Goal: Information Seeking & Learning: Learn about a topic

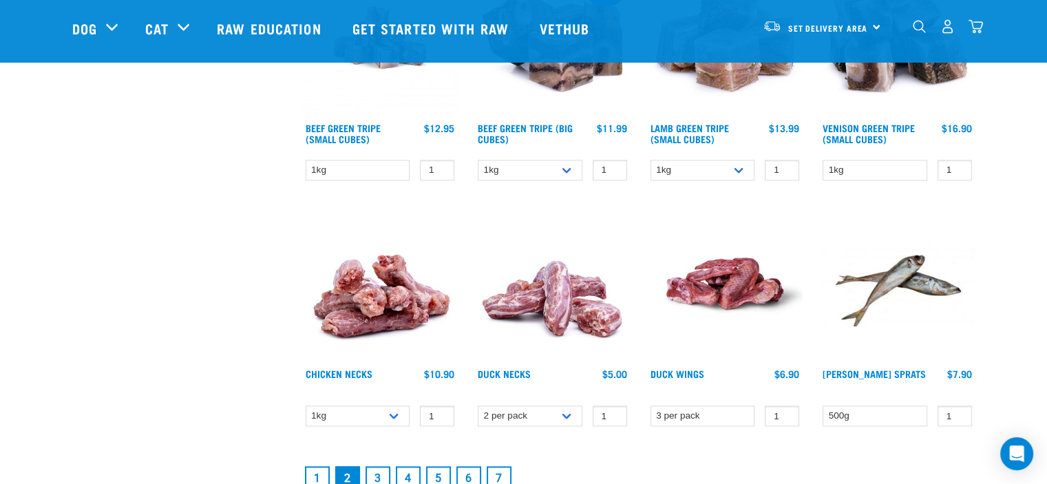
click at [886, 286] on img at bounding box center [897, 283] width 156 height 156
click at [886, 282] on img at bounding box center [897, 283] width 156 height 156
click at [902, 373] on link "[PERSON_NAME] Sprats" at bounding box center [874, 373] width 103 height 5
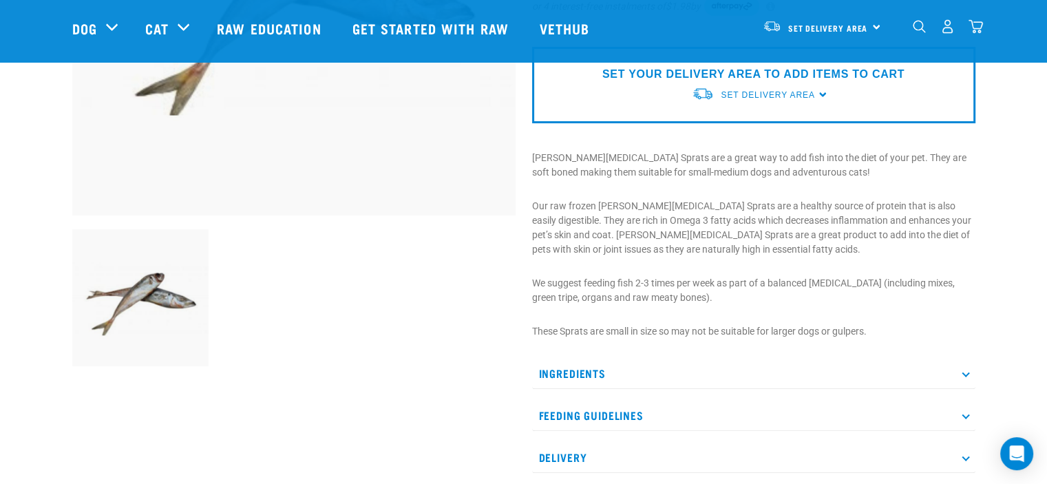
scroll to position [344, 0]
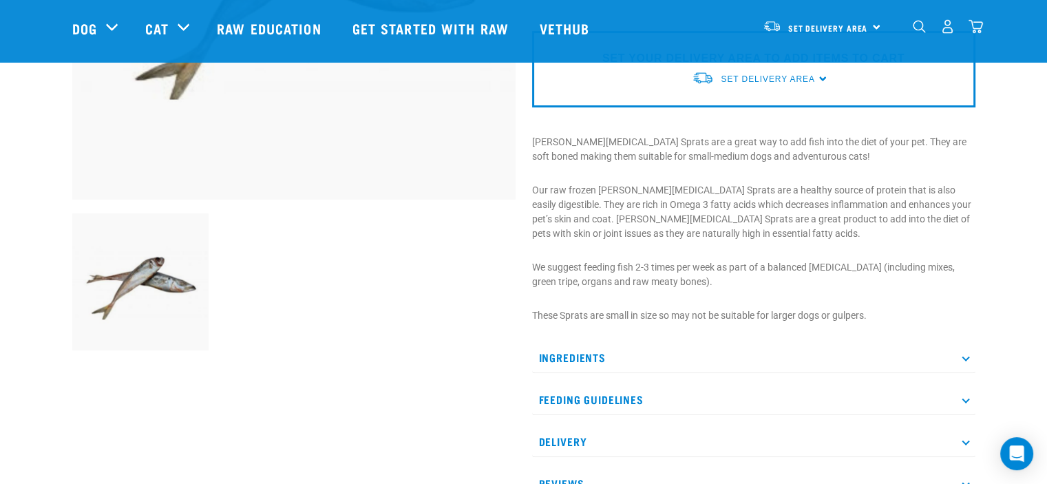
click at [577, 360] on p "Ingredients" at bounding box center [753, 357] width 443 height 31
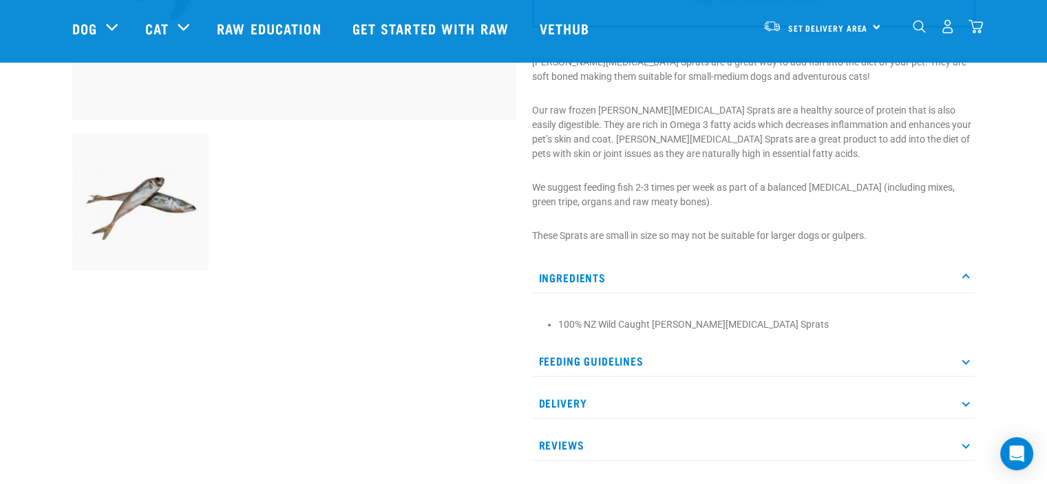
scroll to position [482, 0]
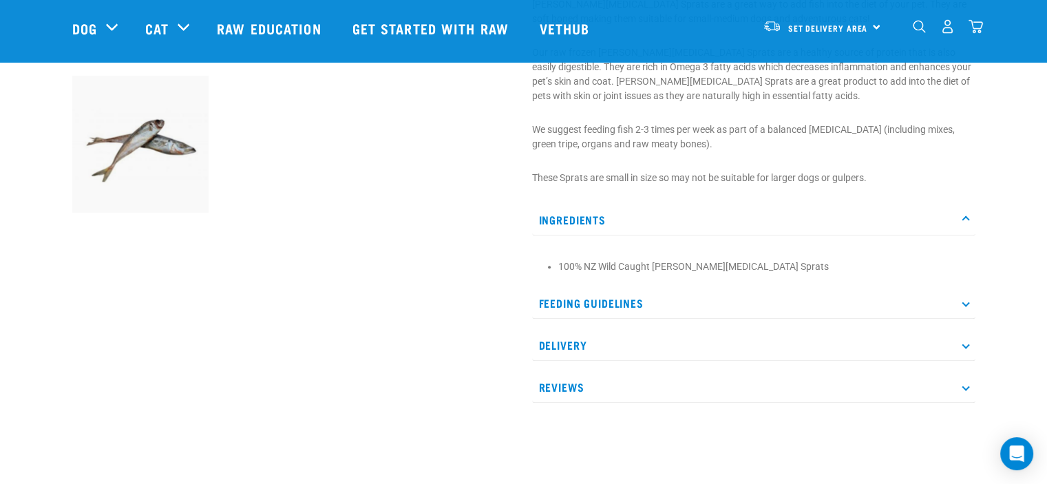
click at [574, 386] on p "Reviews" at bounding box center [753, 387] width 443 height 31
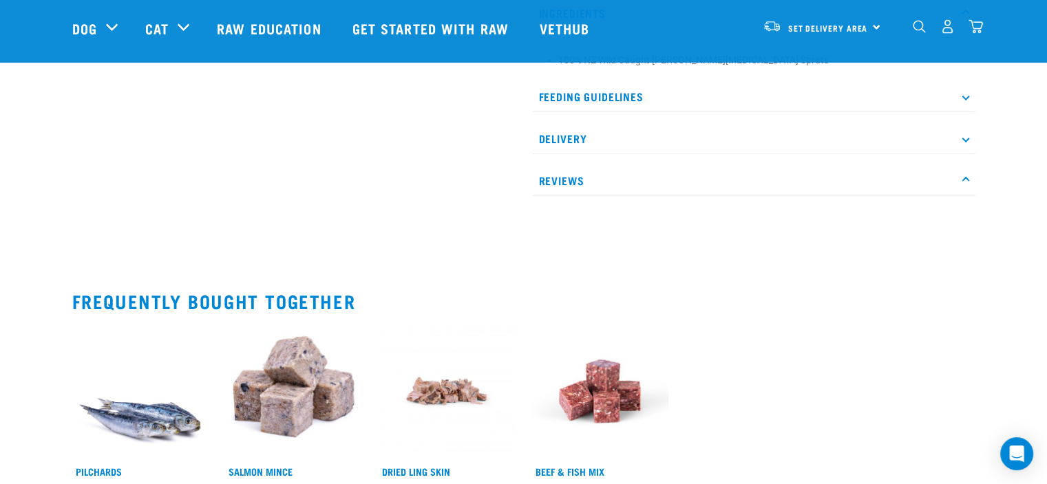
scroll to position [758, 0]
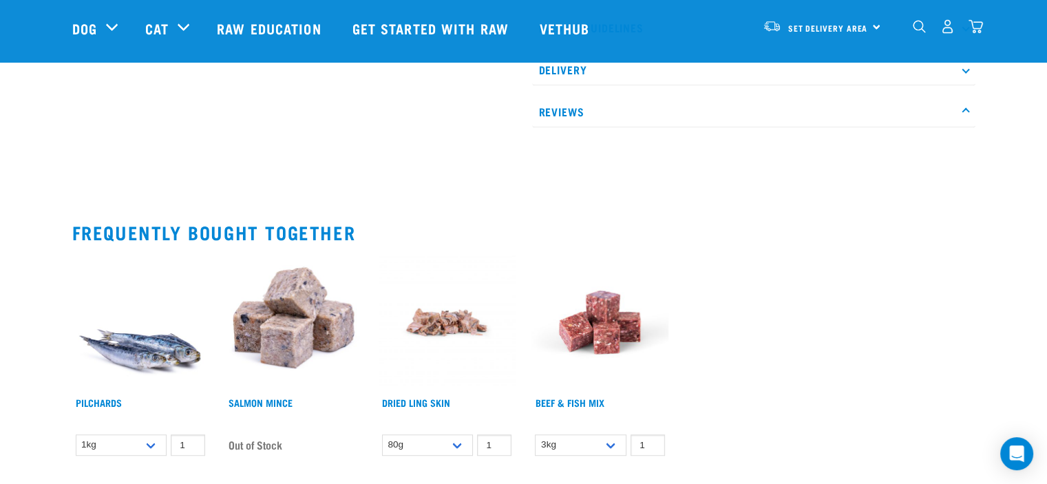
click at [176, 344] on img at bounding box center [140, 322] width 137 height 137
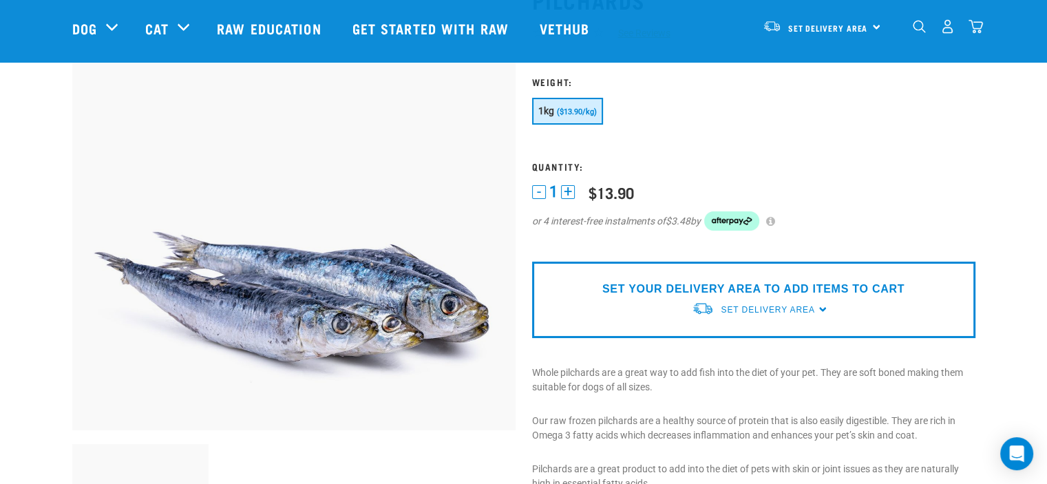
scroll to position [207, 0]
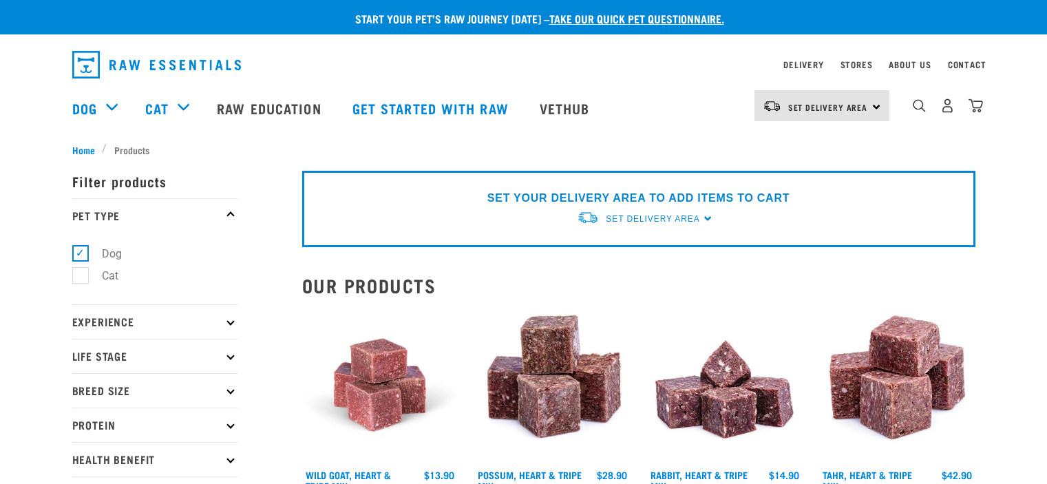
select select
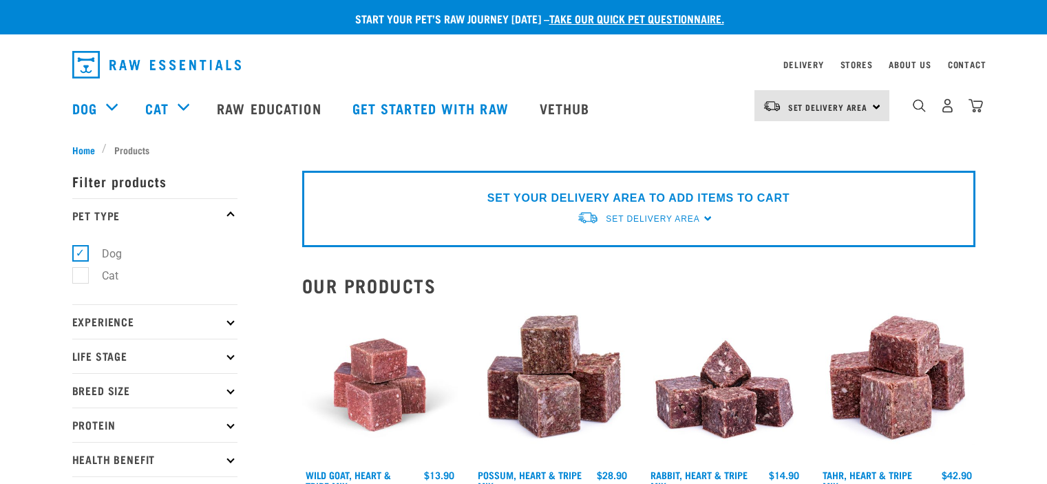
select select
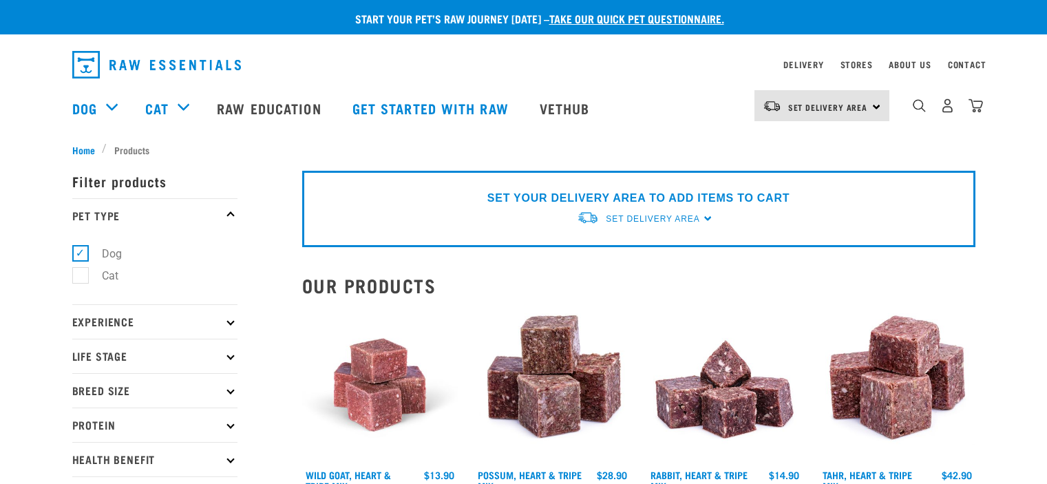
select select
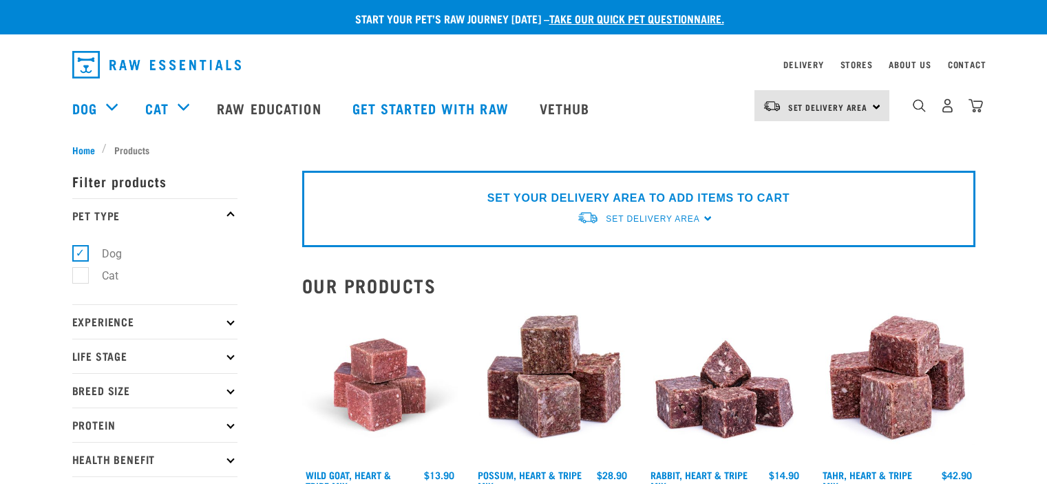
select select
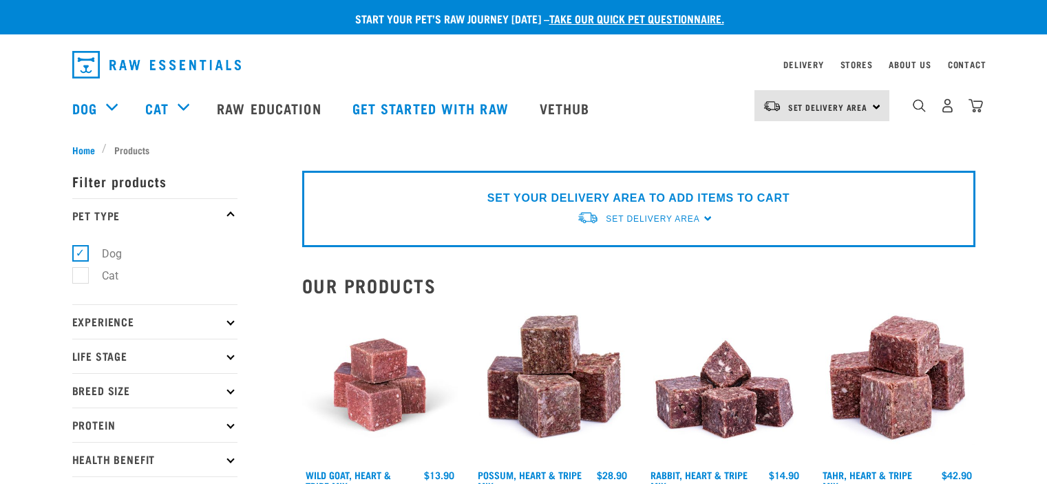
select select
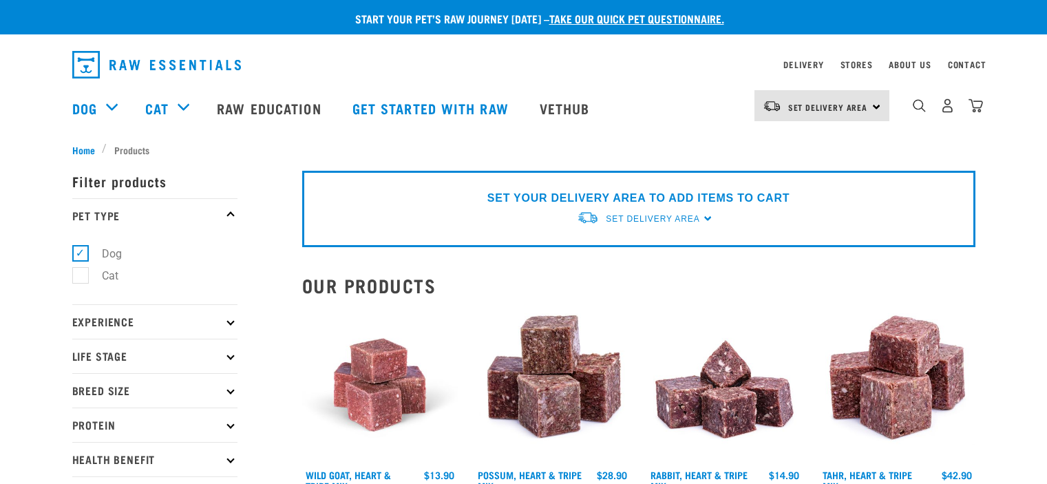
select select
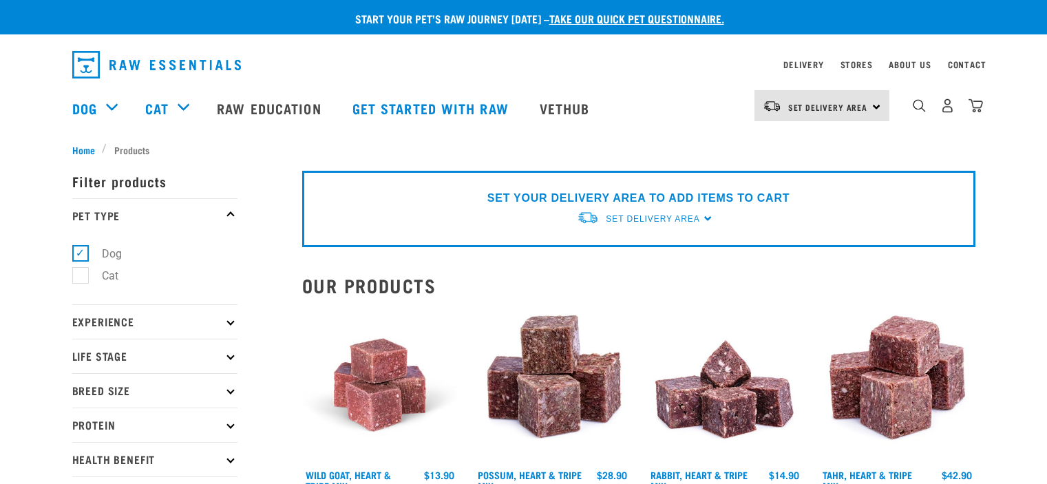
select select
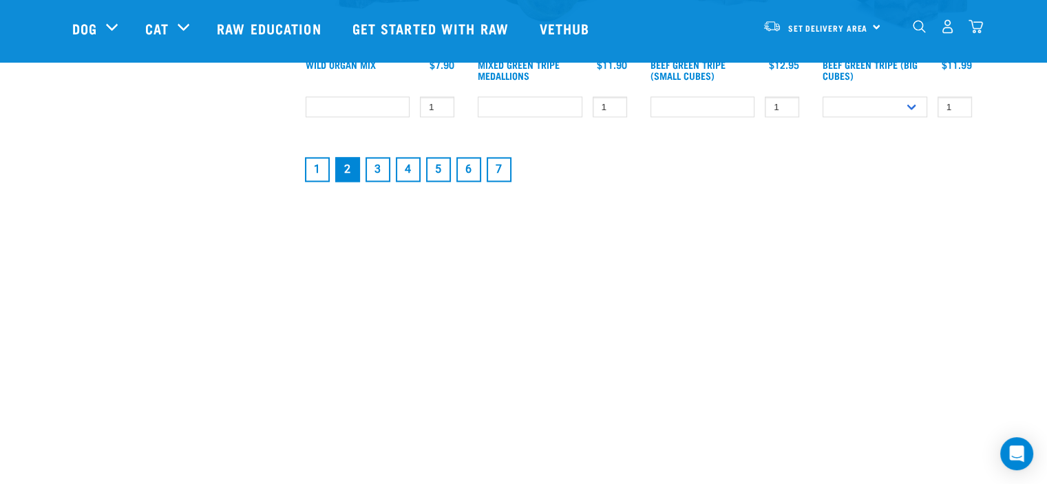
scroll to position [2029, 0]
click at [373, 172] on link "3" at bounding box center [378, 170] width 25 height 25
click at [378, 175] on link "3" at bounding box center [378, 170] width 25 height 25
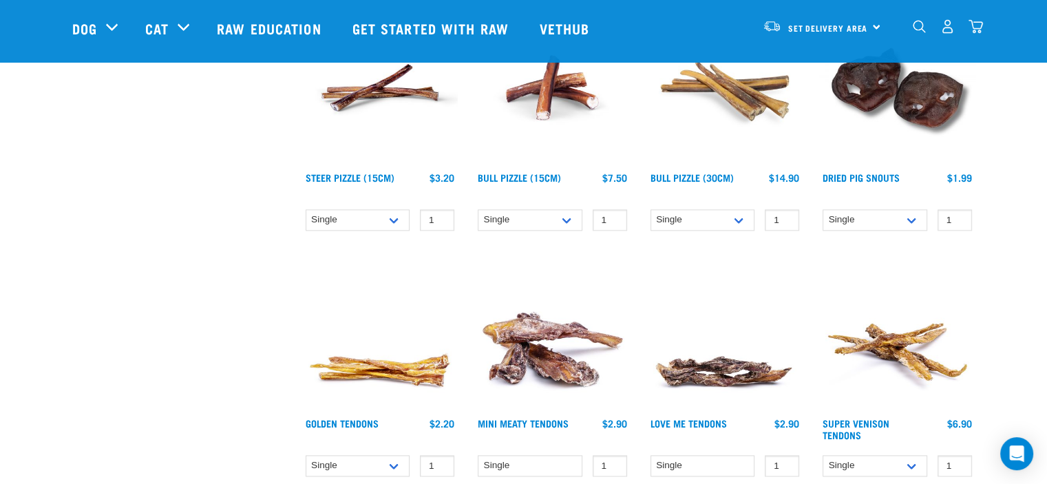
scroll to position [1790, 0]
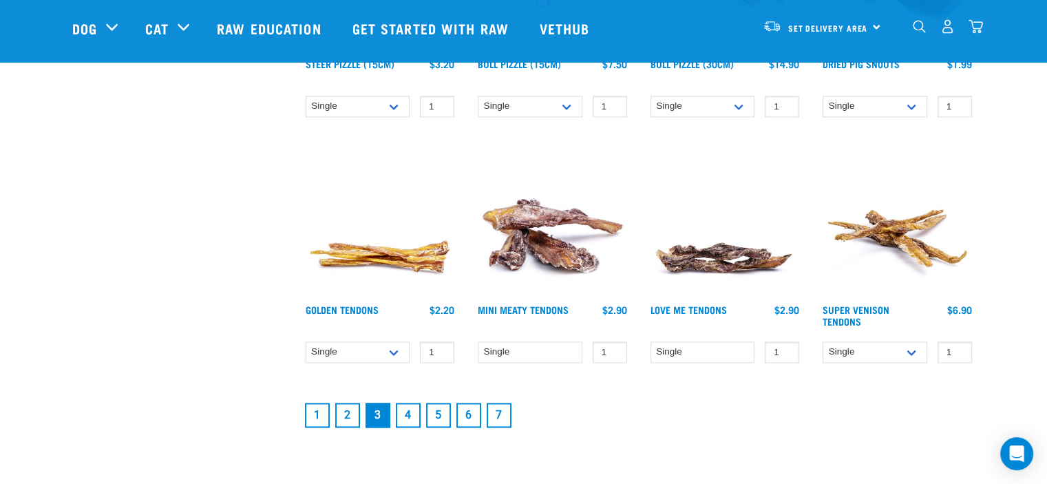
click at [406, 415] on link "4" at bounding box center [408, 415] width 25 height 25
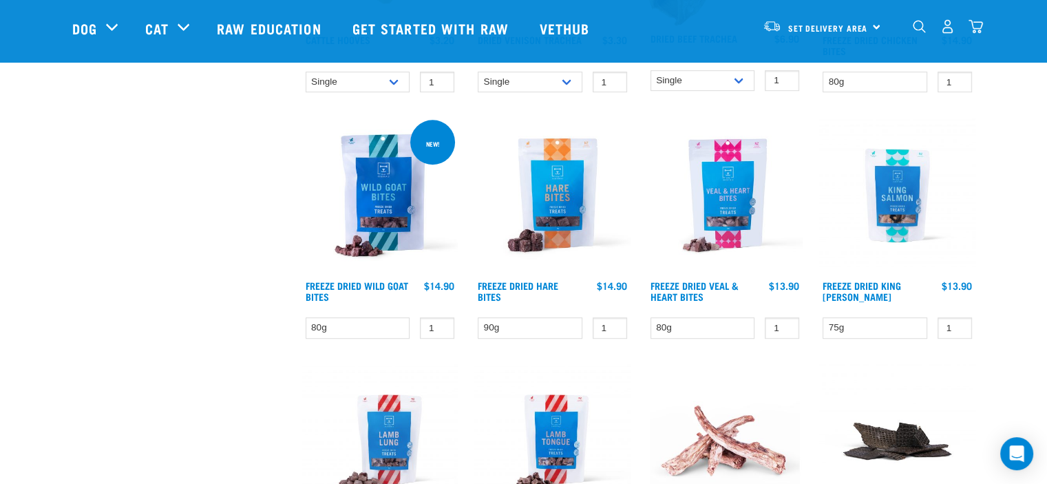
scroll to position [689, 0]
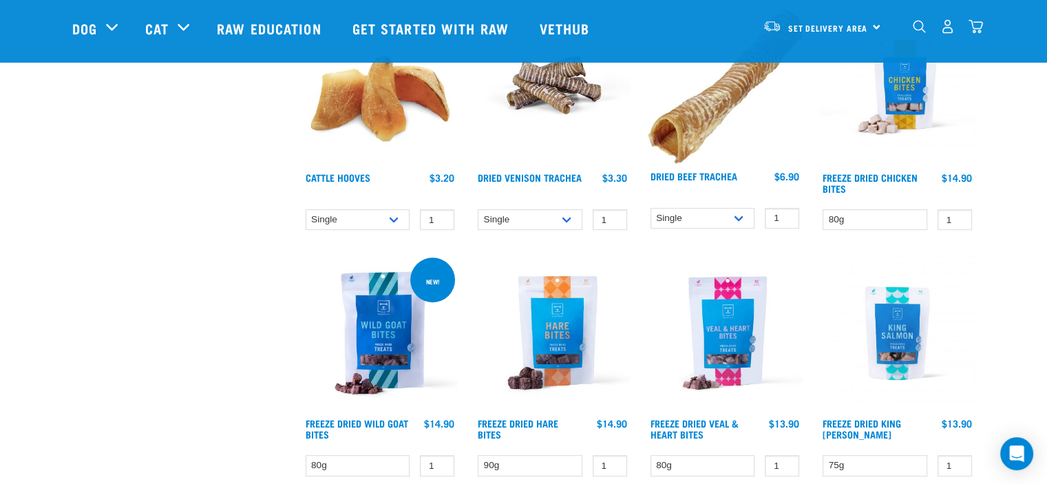
click at [379, 334] on img at bounding box center [380, 333] width 156 height 156
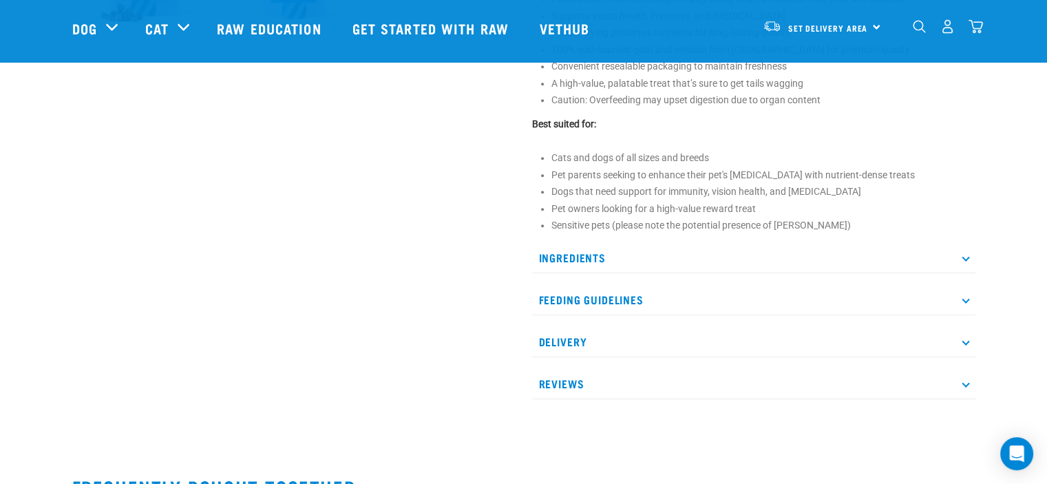
scroll to position [689, 0]
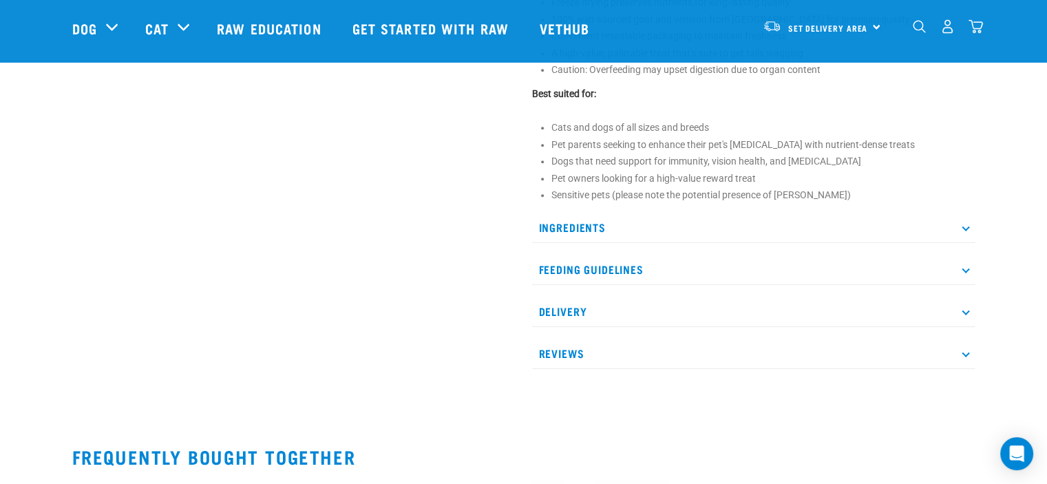
click at [574, 226] on p "Ingredients" at bounding box center [753, 227] width 443 height 31
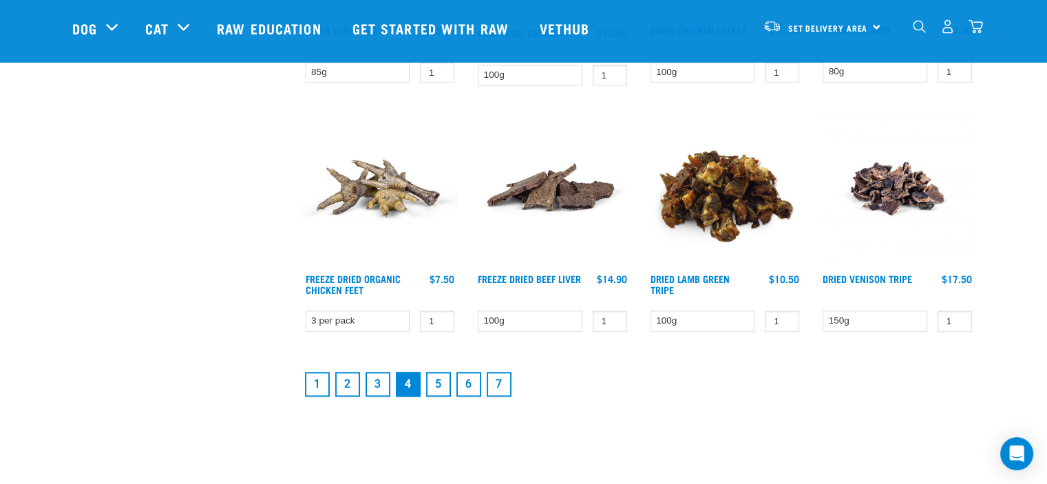
scroll to position [1823, 0]
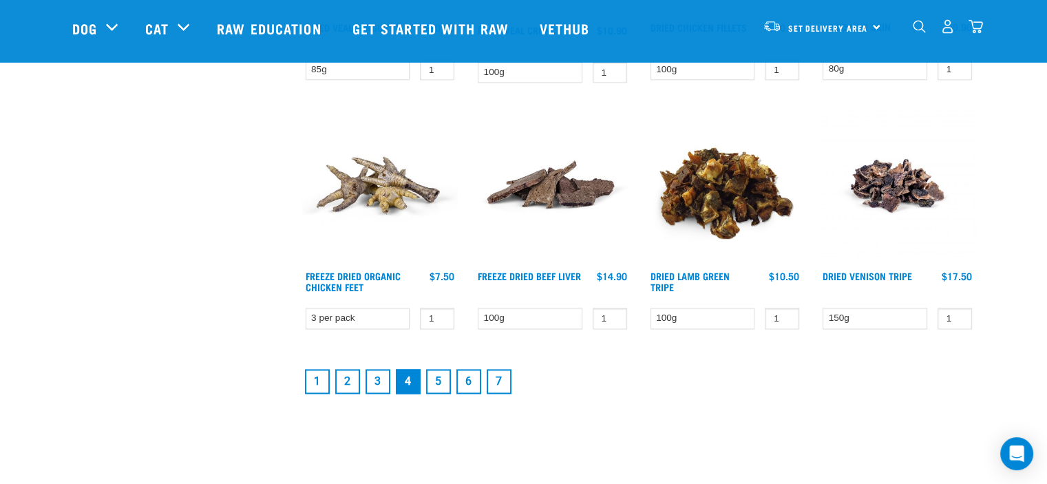
click at [435, 379] on link "5" at bounding box center [438, 381] width 25 height 25
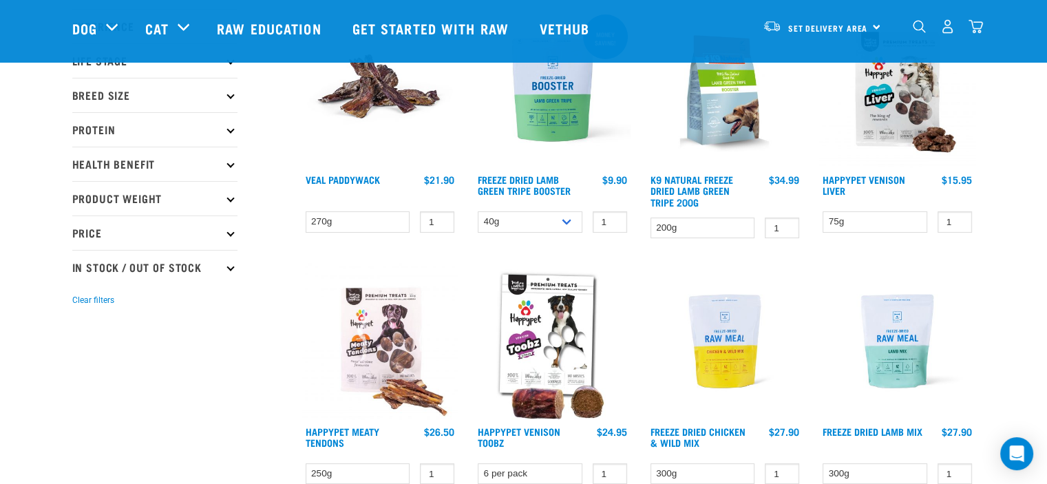
scroll to position [69, 0]
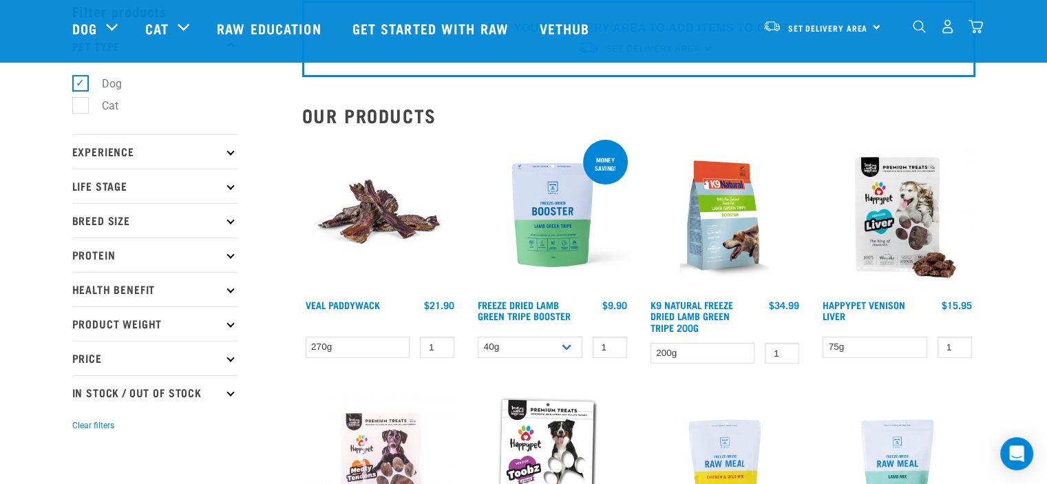
click at [540, 227] on img at bounding box center [552, 215] width 156 height 156
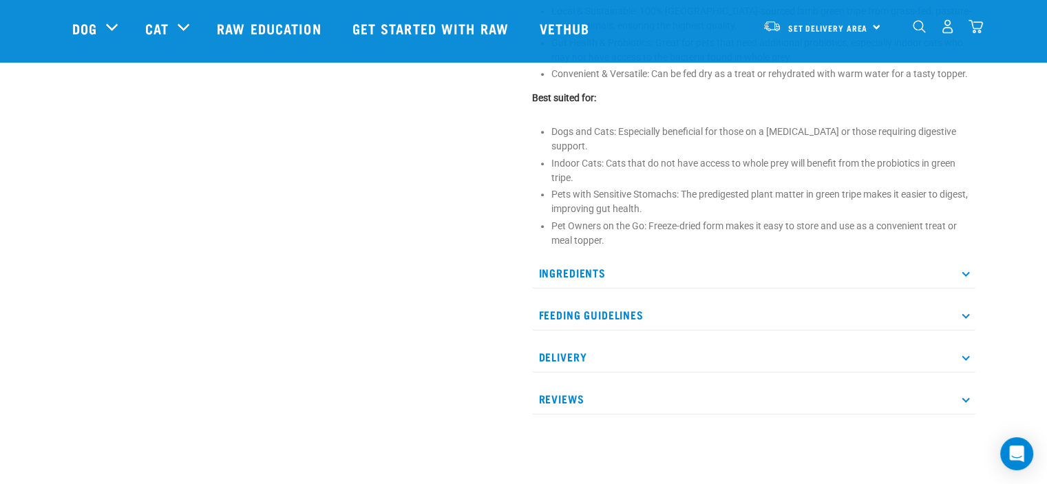
scroll to position [758, 0]
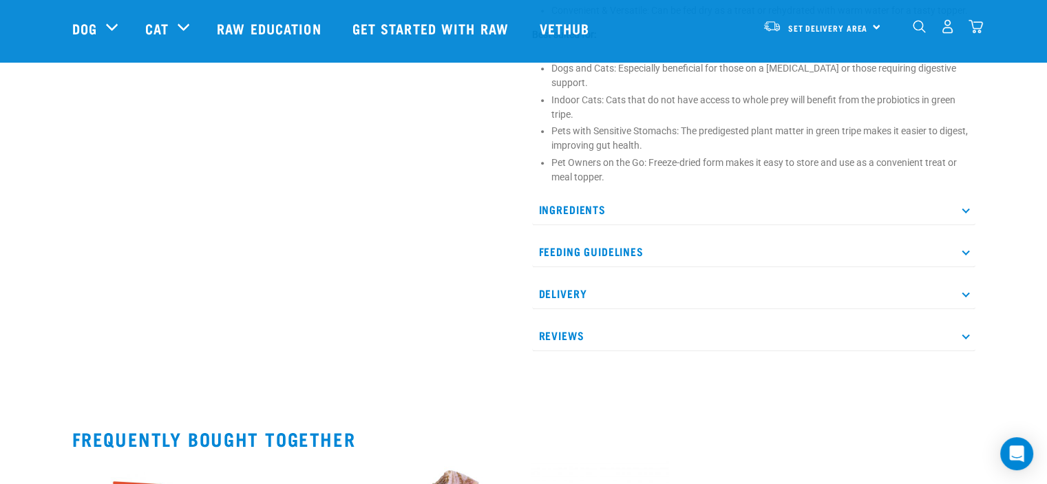
click at [605, 236] on p "Feeding Guidelines" at bounding box center [753, 251] width 443 height 31
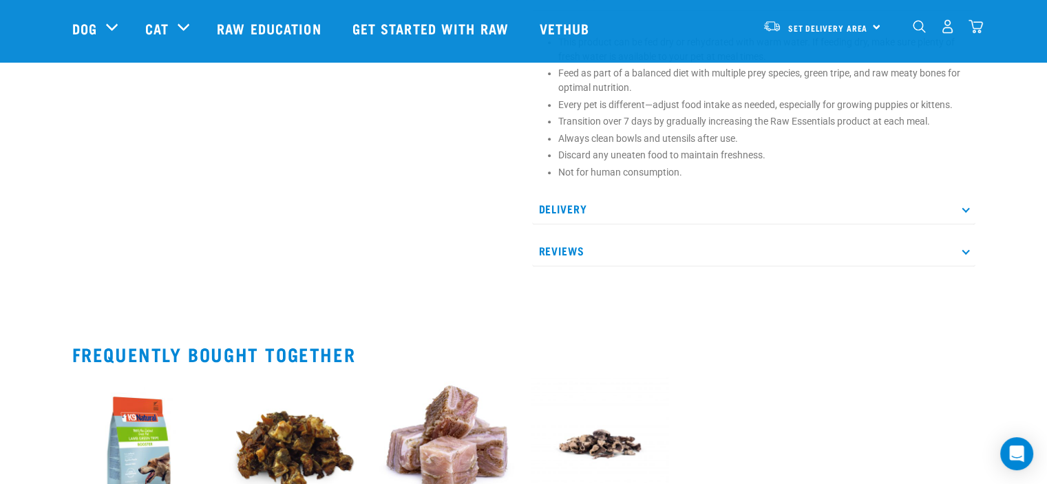
scroll to position [1033, 0]
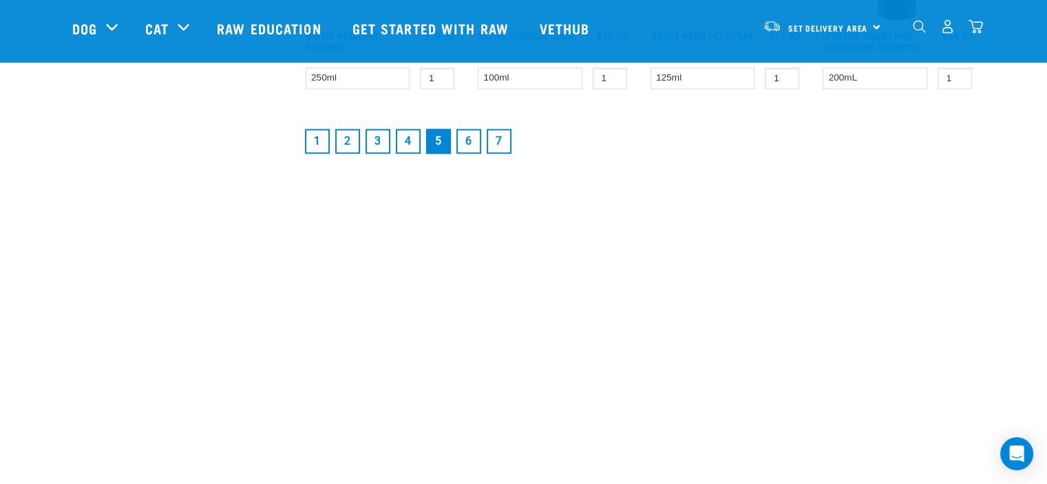
scroll to position [2089, 0]
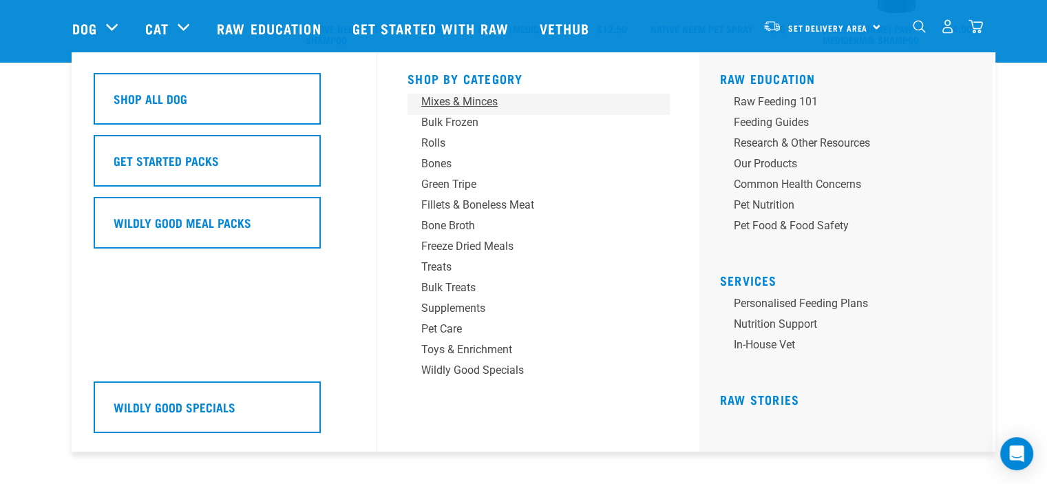
click at [477, 98] on div "Mixes & Minces" at bounding box center [528, 102] width 215 height 17
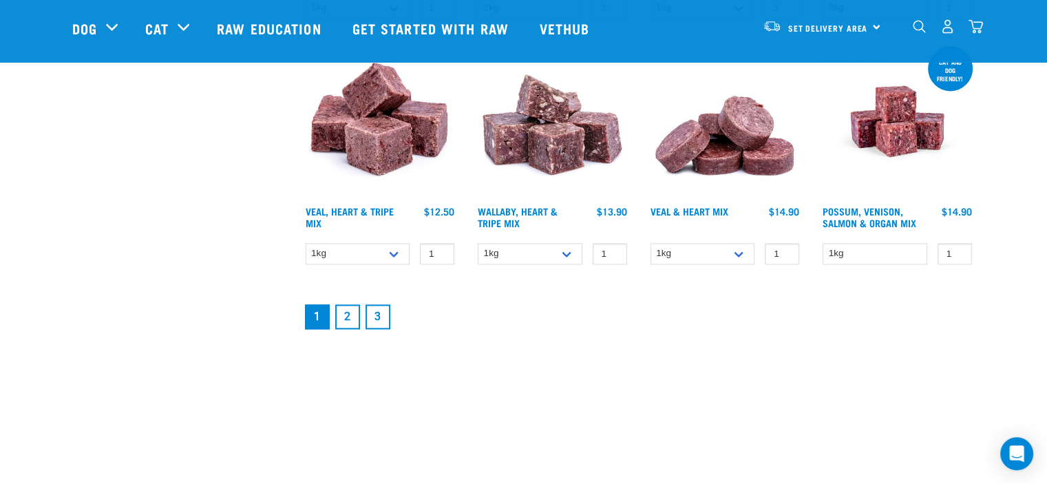
scroll to position [1928, 0]
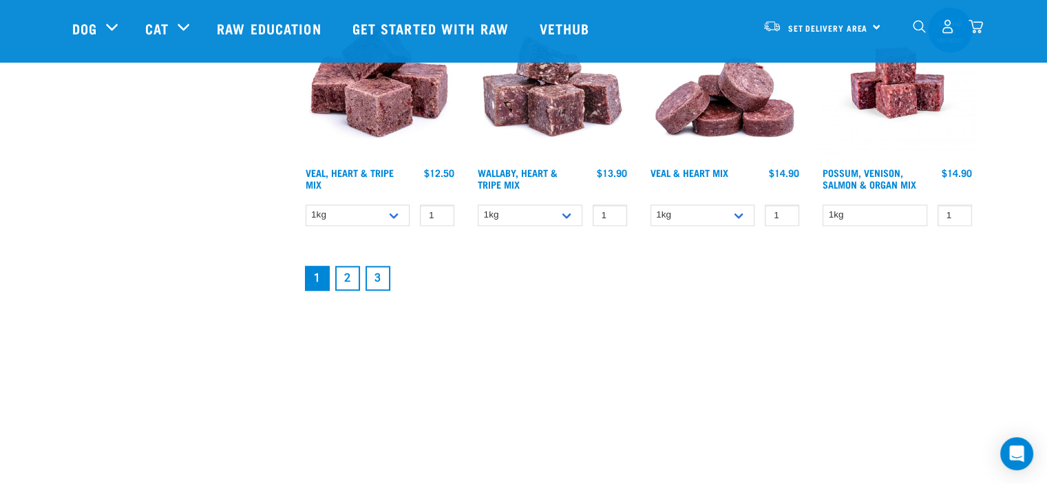
click at [344, 274] on link "2" at bounding box center [347, 278] width 25 height 25
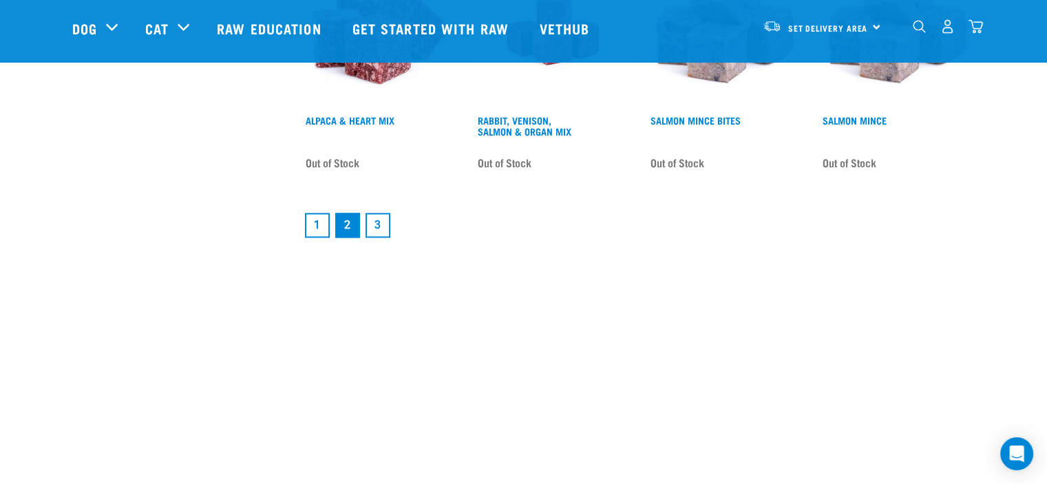
scroll to position [2135, 0]
